Goal: Task Accomplishment & Management: Use online tool/utility

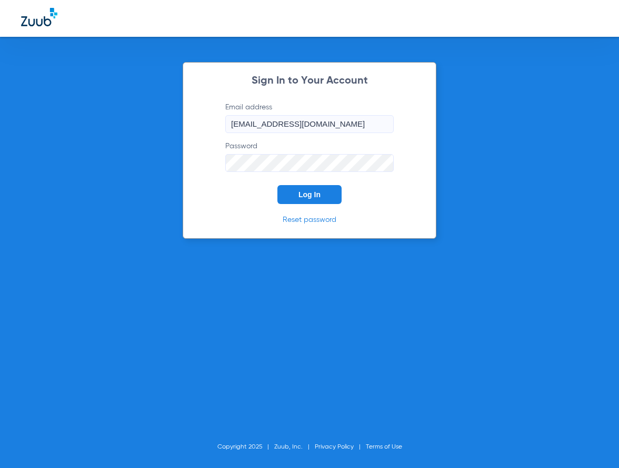
click at [316, 193] on span "Log In" at bounding box center [309, 194] width 22 height 8
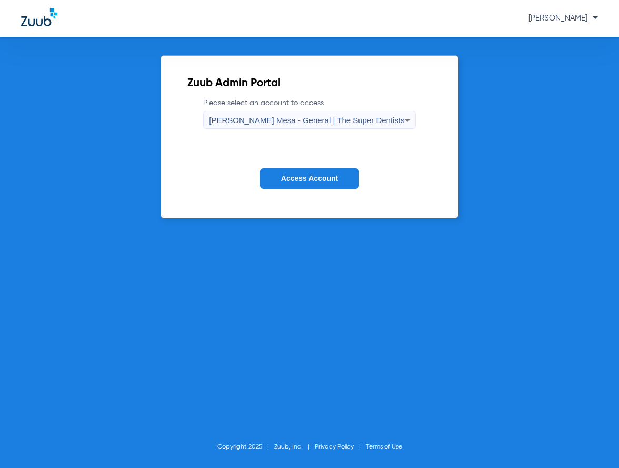
click at [306, 177] on span "Access Account" at bounding box center [309, 178] width 57 height 8
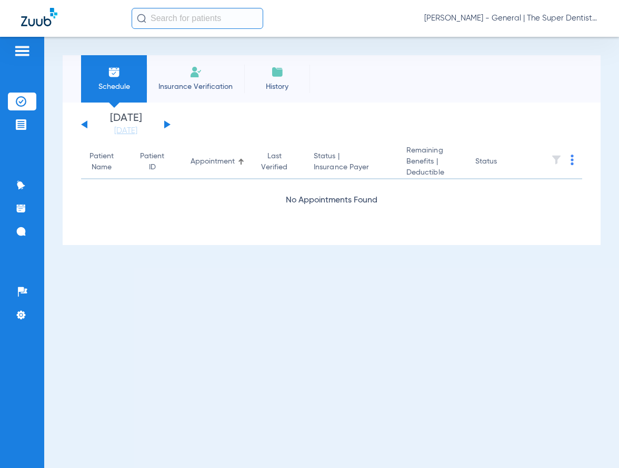
click at [216, 22] on input "text" at bounding box center [198, 18] width 132 height 21
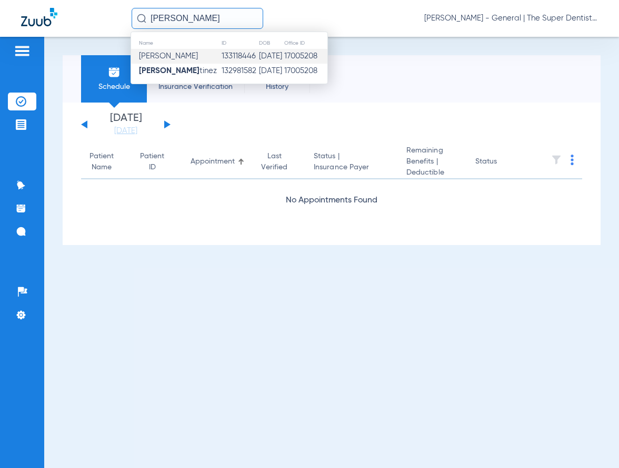
click at [193, 59] on span "Luka D Marvich" at bounding box center [168, 56] width 59 height 8
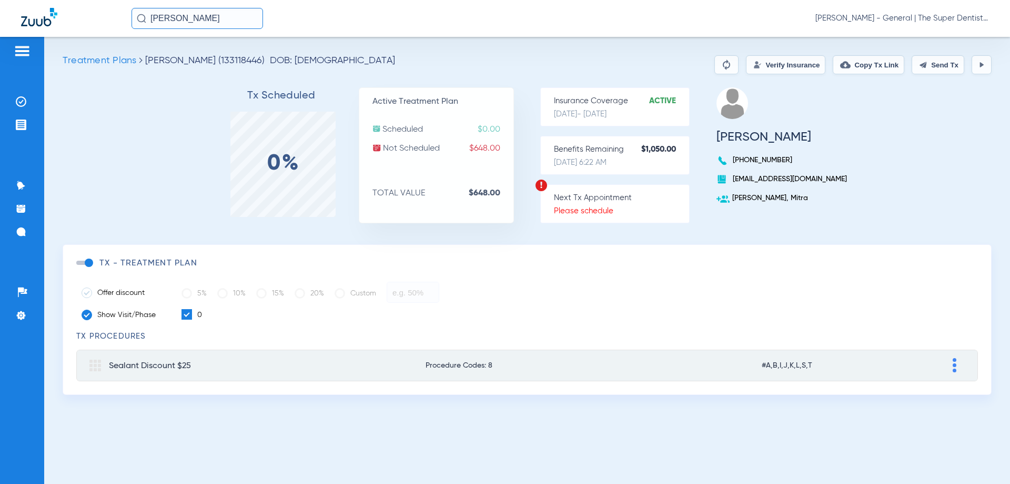
click at [785, 64] on button "Verify Insurance" at bounding box center [785, 64] width 79 height 19
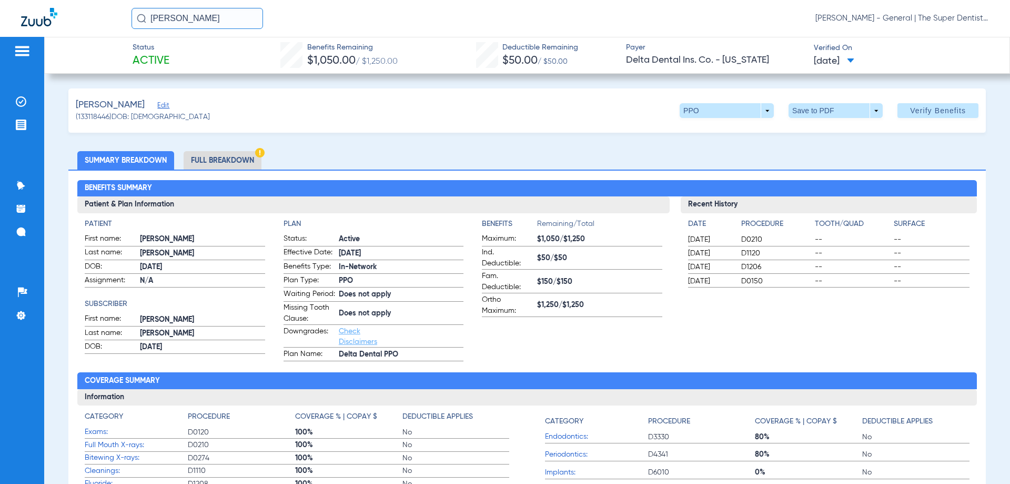
click at [619, 332] on app-benefits-information "Benefits Remaining/Total Maximum: $1,050/$1,250 Ind. Deductible: $50/$50 Fam. D…" at bounding box center [572, 289] width 180 height 143
click at [823, 110] on span at bounding box center [835, 110] width 25 height 25
click at [813, 128] on span "Save to PDF" at bounding box center [832, 131] width 42 height 7
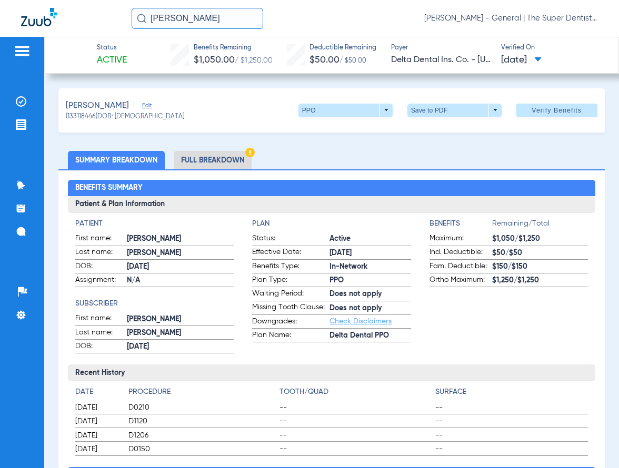
drag, startPoint x: 238, startPoint y: 21, endPoint x: 29, endPoint y: 21, distance: 208.9
click at [31, 21] on div "LUKA MAR Lucy Grady - Keany Mesa - General | The Super Dentists" at bounding box center [309, 18] width 619 height 37
drag, startPoint x: 229, startPoint y: 19, endPoint x: 100, endPoint y: 18, distance: 128.9
click at [100, 18] on div "MEKAL HOLMES Lucy Grady - Keany Mesa - General | The Super Dentists" at bounding box center [309, 18] width 619 height 37
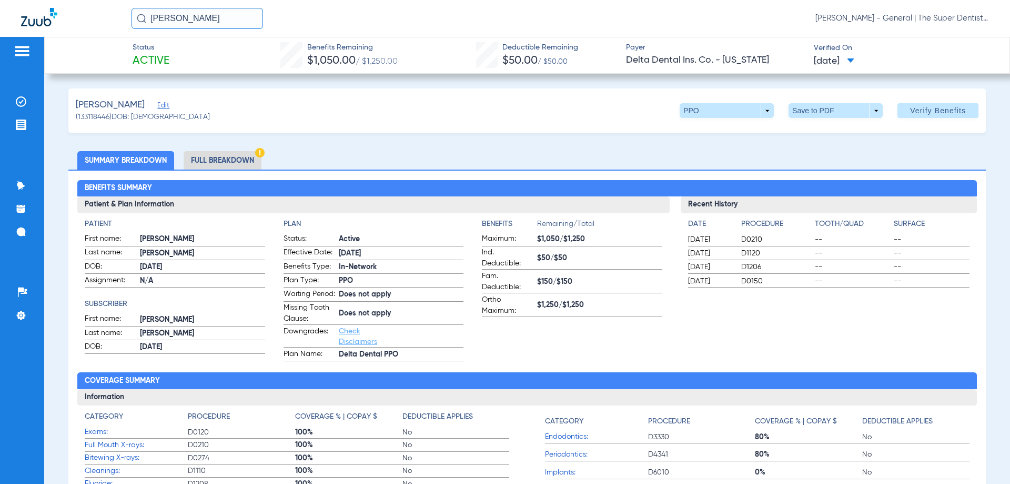
click at [203, 16] on input "Mekal holmes" at bounding box center [198, 18] width 132 height 21
click at [215, 20] on input "Mekal holmes" at bounding box center [198, 18] width 132 height 21
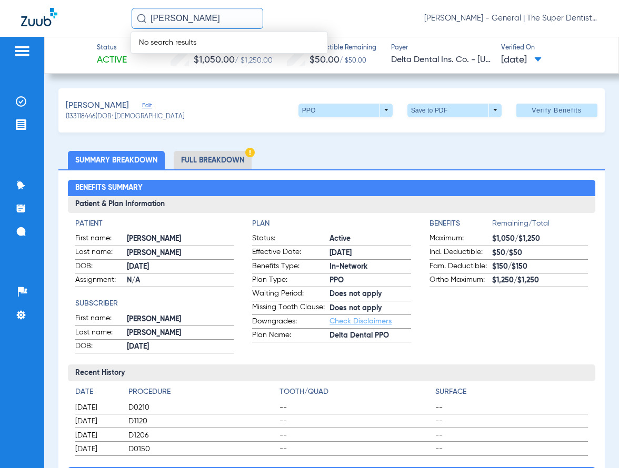
click at [215, 18] on input "Mekal holmes" at bounding box center [198, 18] width 132 height 21
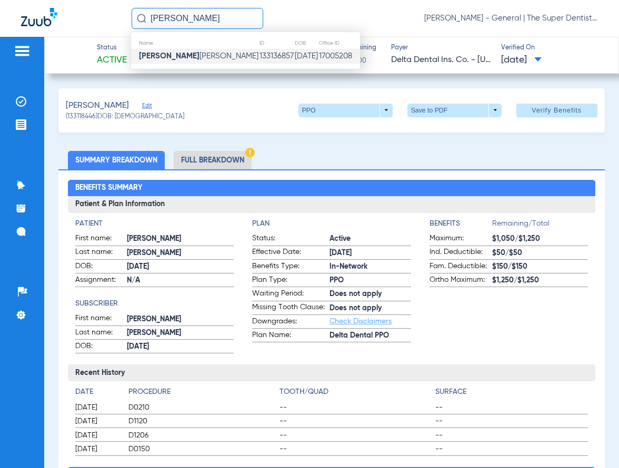
type input "mekhal"
click at [259, 54] on td "133136857" at bounding box center [276, 56] width 35 height 15
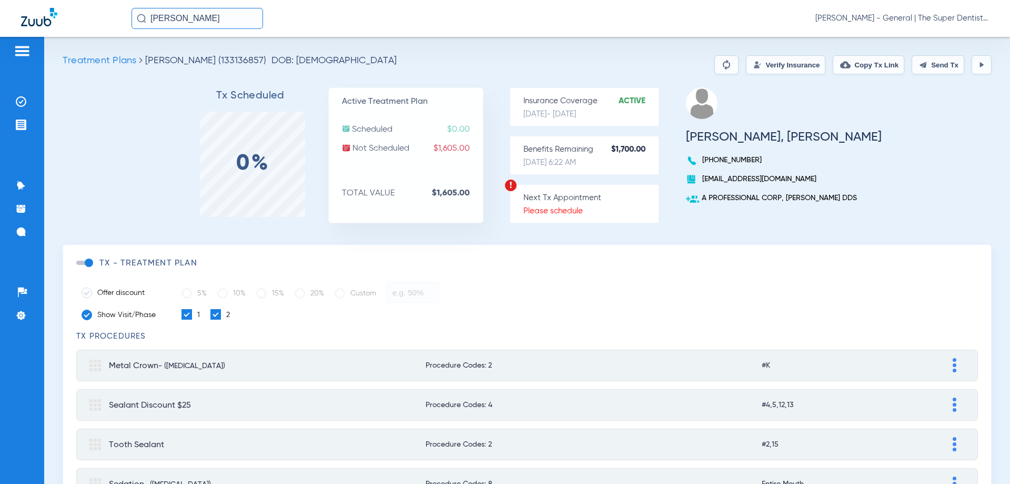
click at [783, 60] on button "Verify Insurance" at bounding box center [785, 64] width 79 height 19
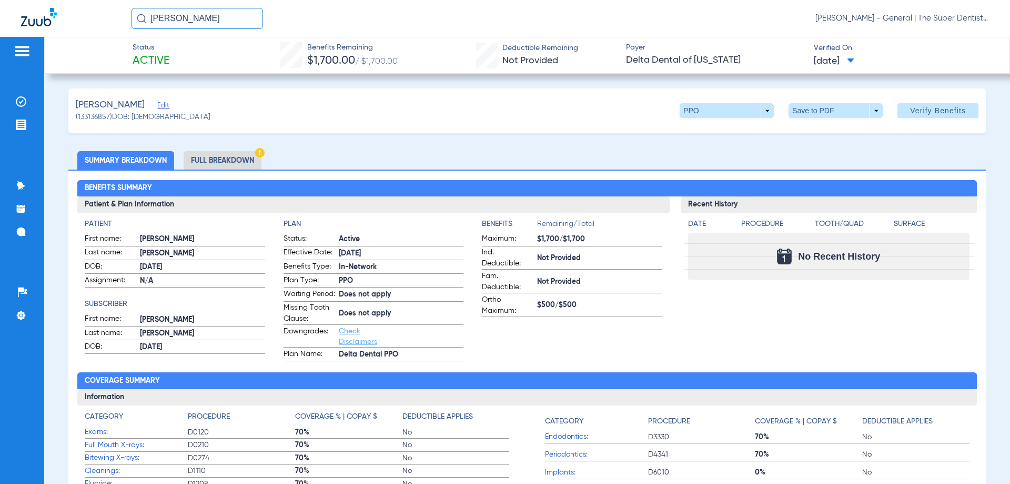
click at [234, 154] on li "Full Breakdown" at bounding box center [223, 160] width 78 height 18
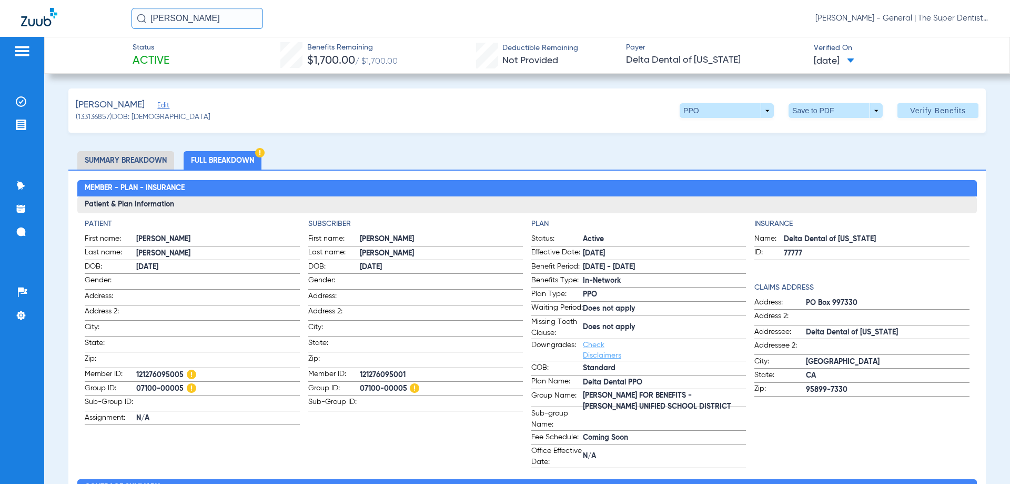
click at [855, 57] on span "07/15/2025" at bounding box center [834, 61] width 41 height 13
click at [861, 57] on div at bounding box center [505, 242] width 1010 height 484
click at [921, 109] on span "Verify Benefits" at bounding box center [938, 110] width 56 height 8
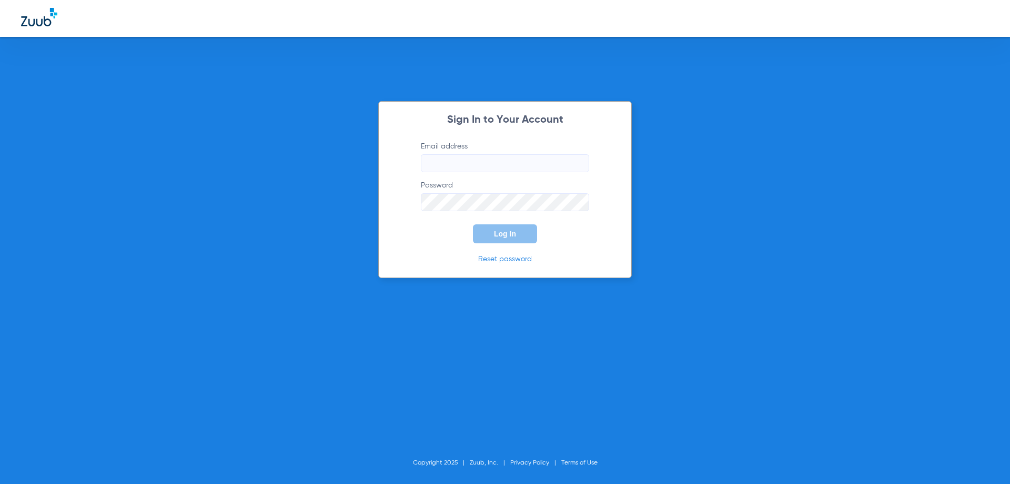
type input "kmpedo@thesuperdentists.com"
click at [511, 238] on button "Log In" at bounding box center [505, 233] width 64 height 19
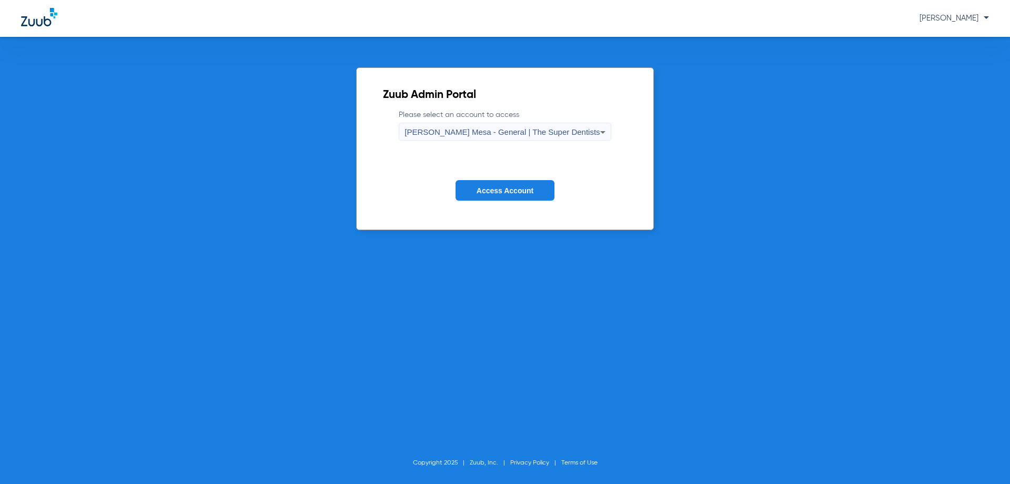
click at [501, 195] on button "Access Account" at bounding box center [505, 190] width 99 height 21
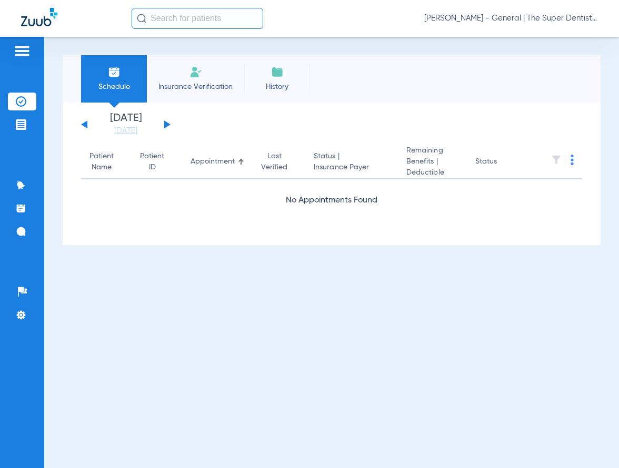
click at [189, 20] on input "text" at bounding box center [198, 18] width 132 height 21
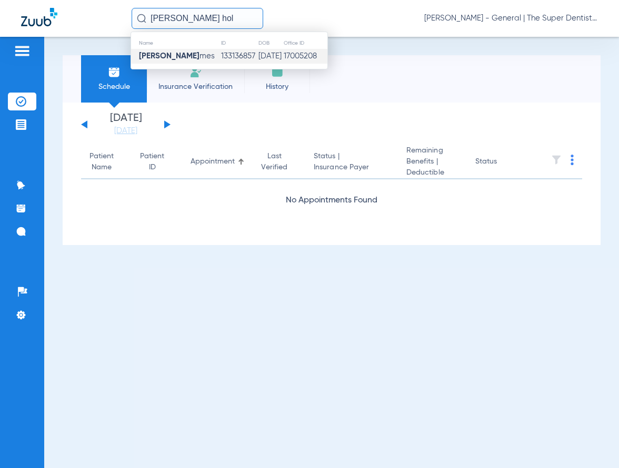
type input "mekhal hol"
click at [220, 59] on td "133136857" at bounding box center [238, 56] width 37 height 15
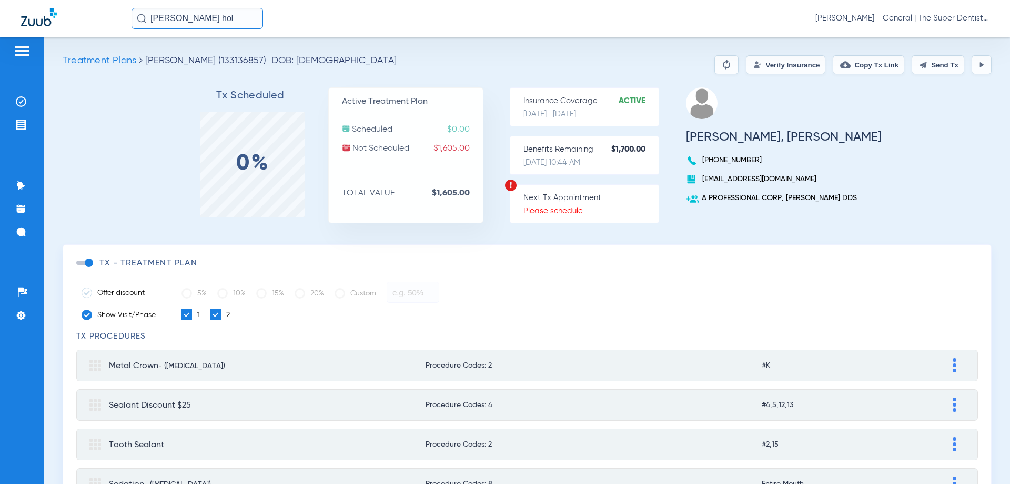
click at [756, 61] on button "Verify Insurance" at bounding box center [785, 64] width 79 height 19
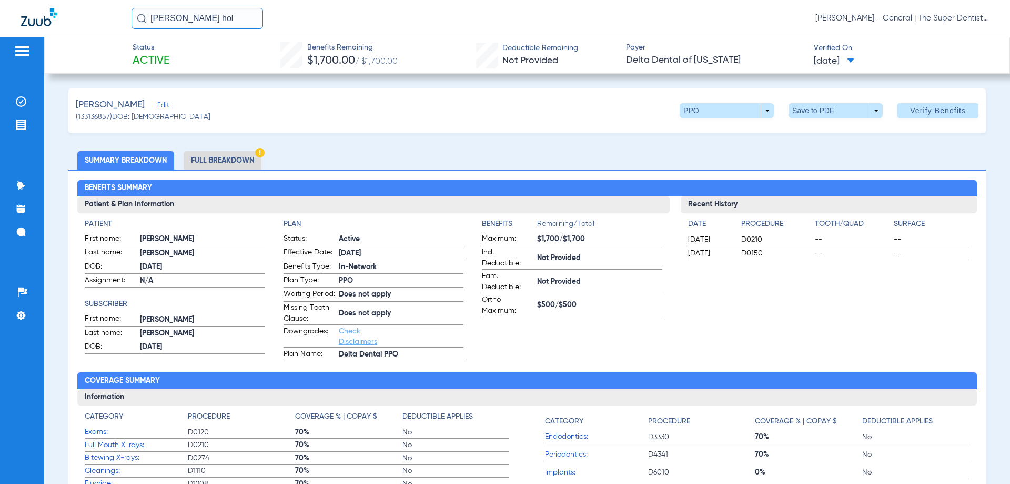
click at [224, 155] on li "Full Breakdown" at bounding box center [223, 160] width 78 height 18
